Goal: Task Accomplishment & Management: Complete application form

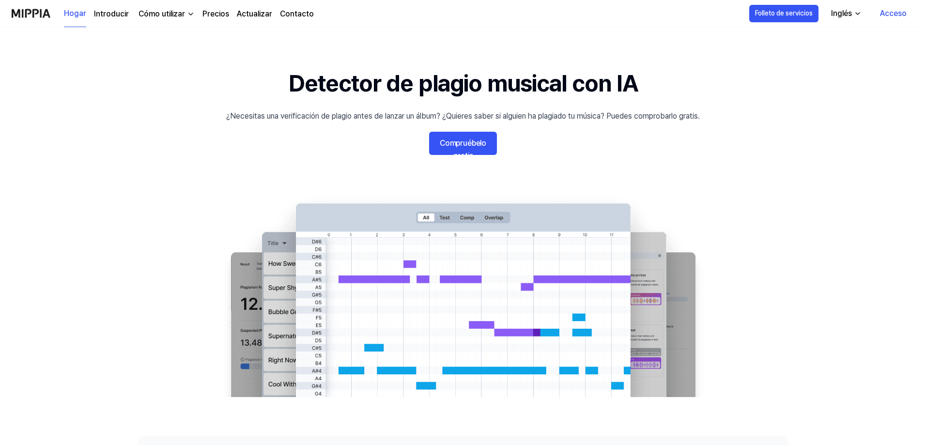
click at [460, 143] on font "Compruébelo gratis" at bounding box center [463, 150] width 47 height 22
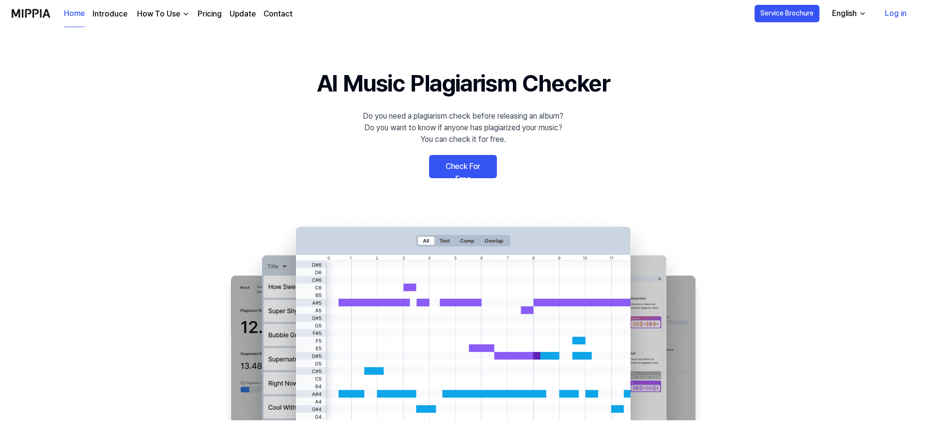
click at [864, 13] on icon "button" at bounding box center [863, 14] width 8 height 8
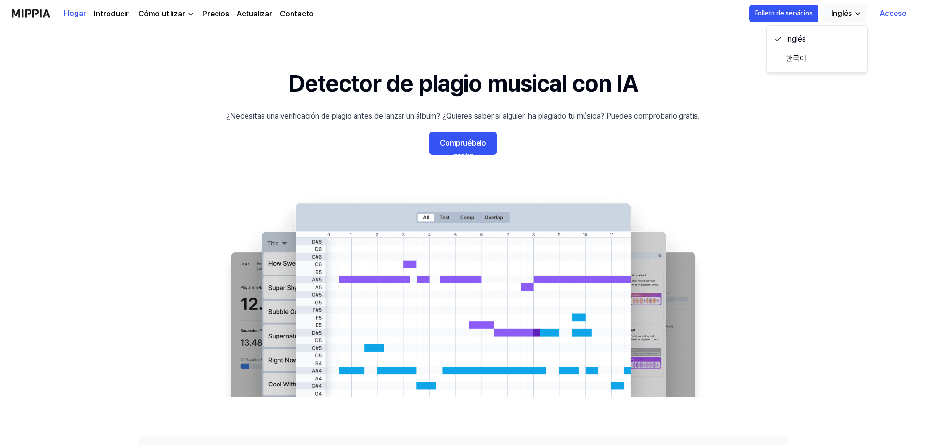
click at [856, 13] on icon "button" at bounding box center [858, 14] width 8 height 8
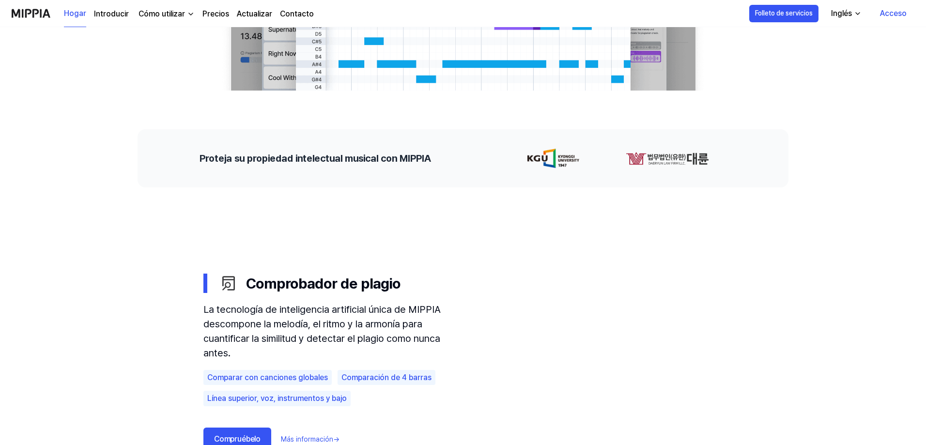
scroll to position [436, 0]
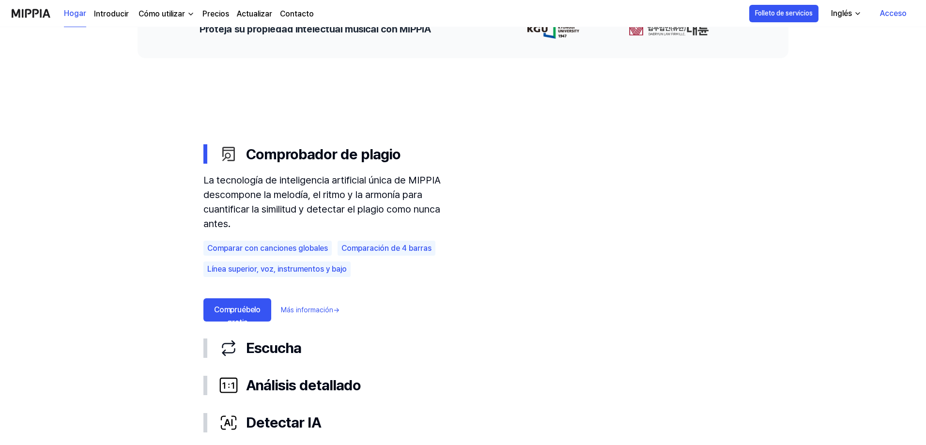
click at [235, 312] on font "Compruébelo gratis" at bounding box center [237, 316] width 47 height 22
